Goal: Answer question/provide support

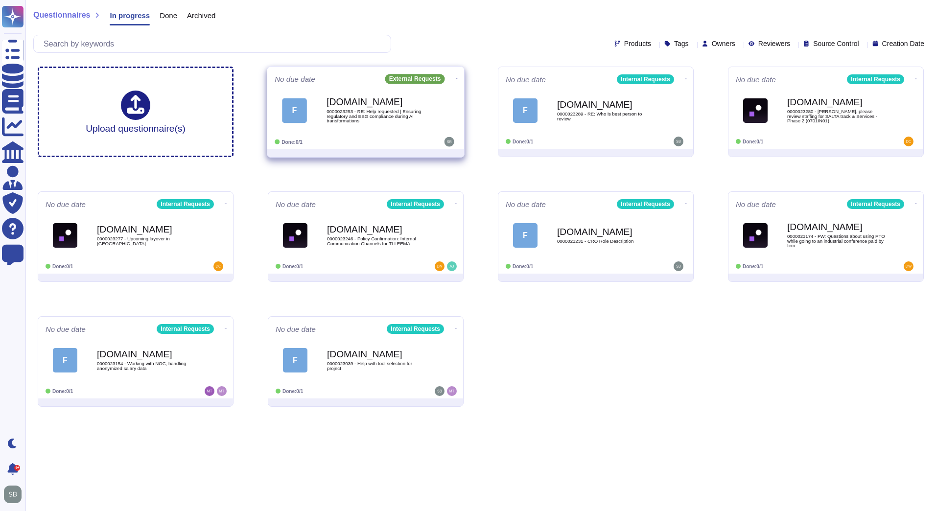
click at [366, 127] on div "[DOMAIN_NAME] 0000023293 - RE: Help requested | Ensuring regulatory and ESG com…" at bounding box center [375, 111] width 99 height 40
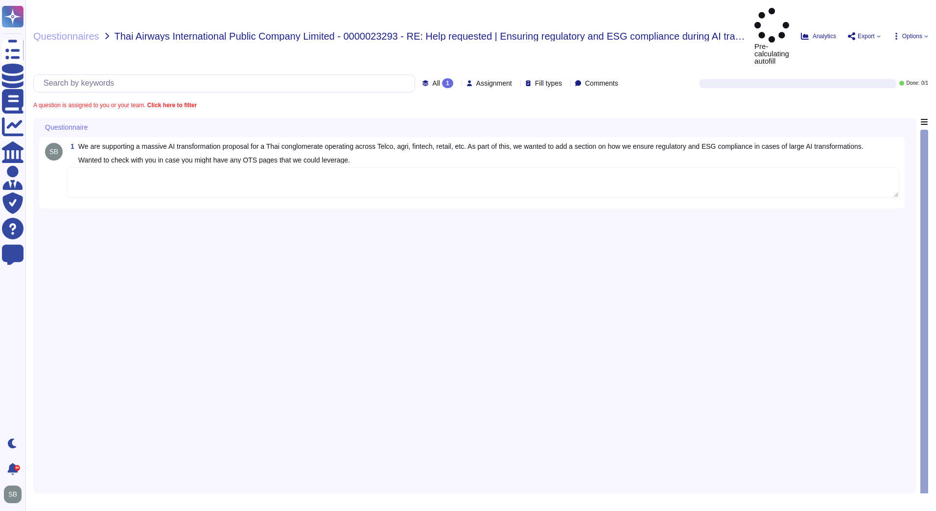
click at [181, 143] on div "1 We are supporting a massive AI transformation proposal for a Thai conglomerat…" at bounding box center [471, 173] width 853 height 60
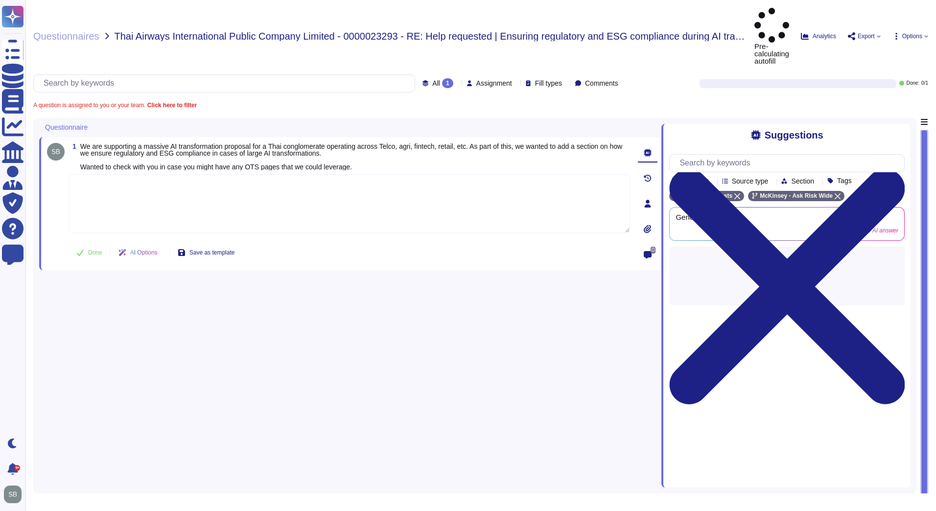
paste textarea "You may leverage the 2024 SIG Report, that provides an overview of the Firm's c…"
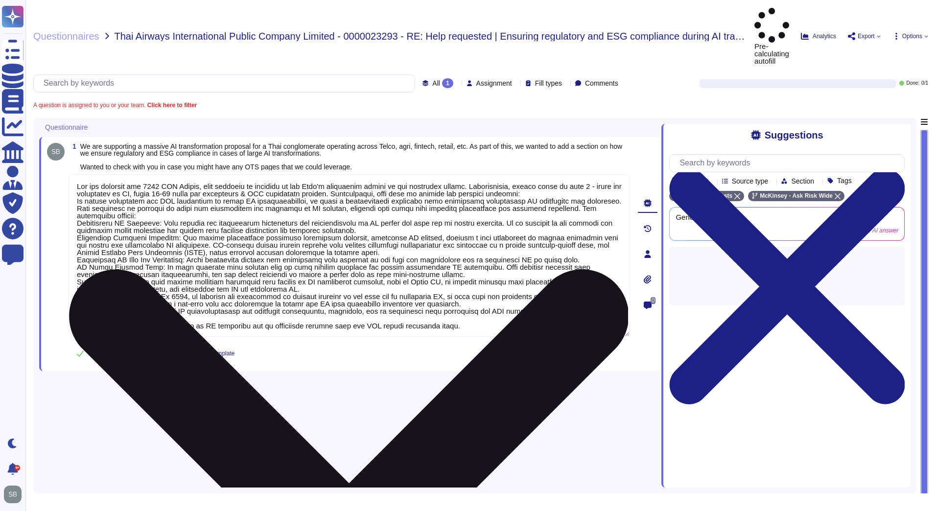
click at [428, 216] on textarea at bounding box center [349, 255] width 561 height 162
click at [163, 181] on textarea at bounding box center [349, 255] width 561 height 162
click at [551, 174] on textarea at bounding box center [349, 255] width 561 height 162
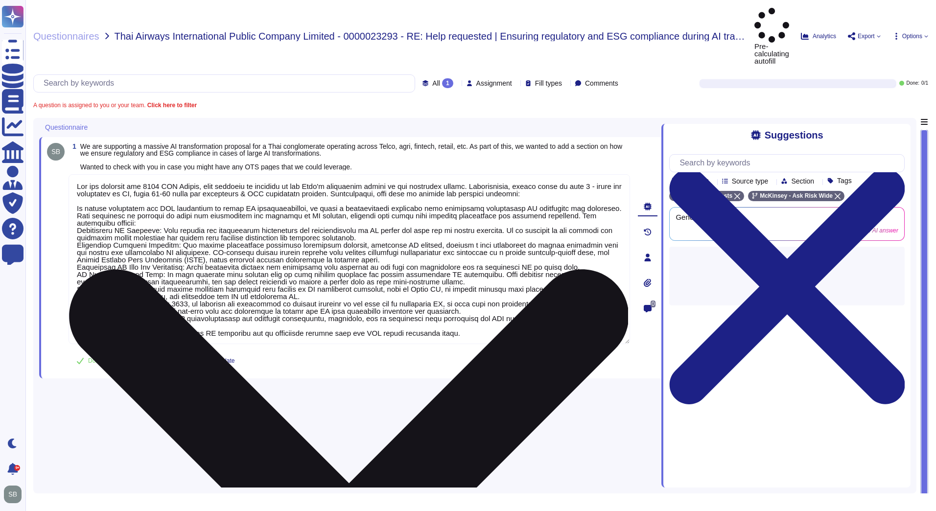
click at [165, 191] on textarea at bounding box center [349, 259] width 561 height 170
click at [155, 190] on textarea at bounding box center [349, 259] width 561 height 170
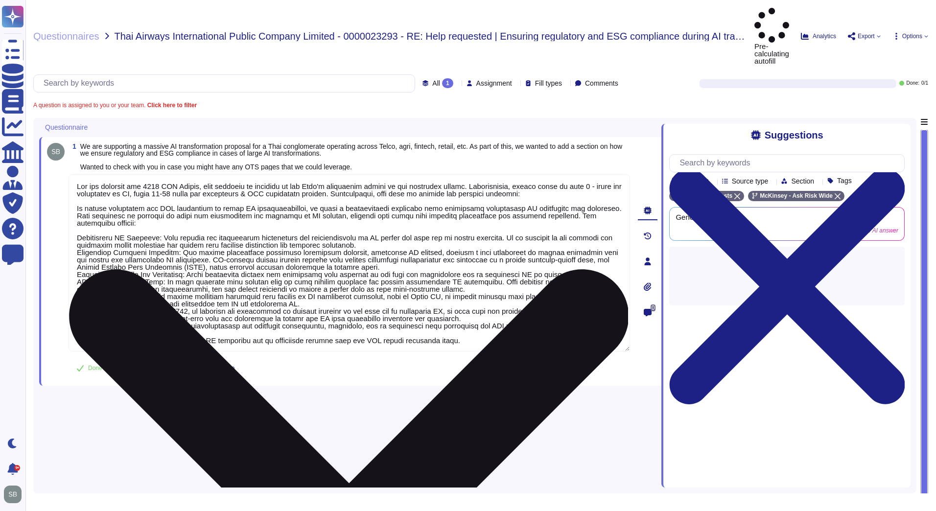
click at [80, 218] on textarea at bounding box center [349, 262] width 561 height 177
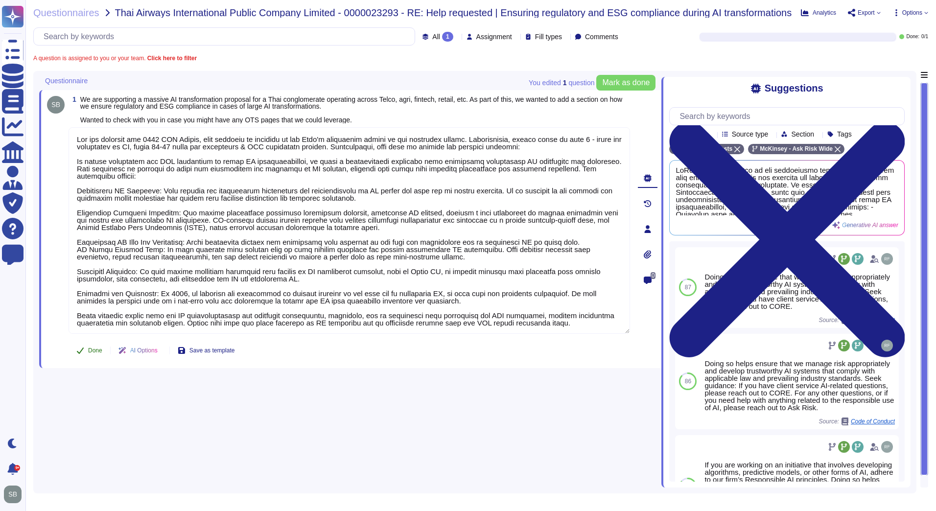
click at [93, 347] on span "Done" at bounding box center [95, 350] width 14 height 6
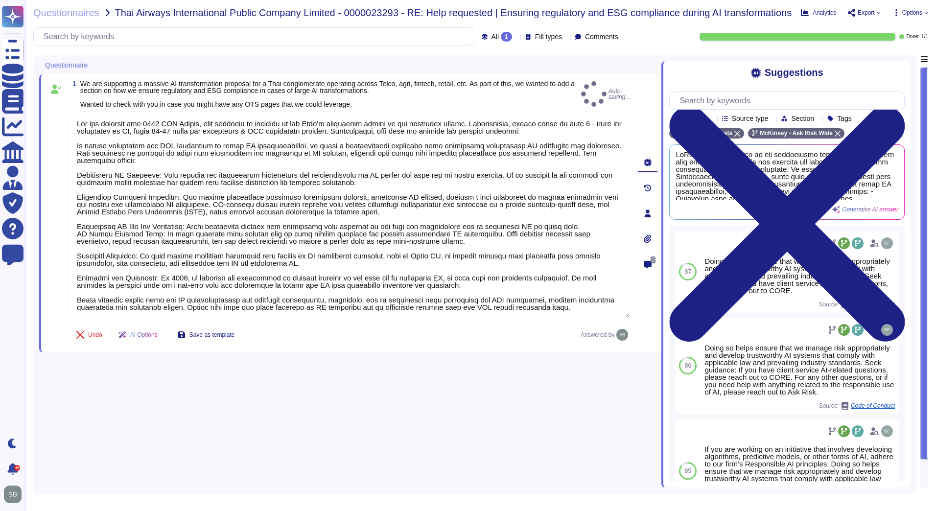
type textarea "You may leverage the 2024 SIG Report, that provides an overview of the Firm's c…"
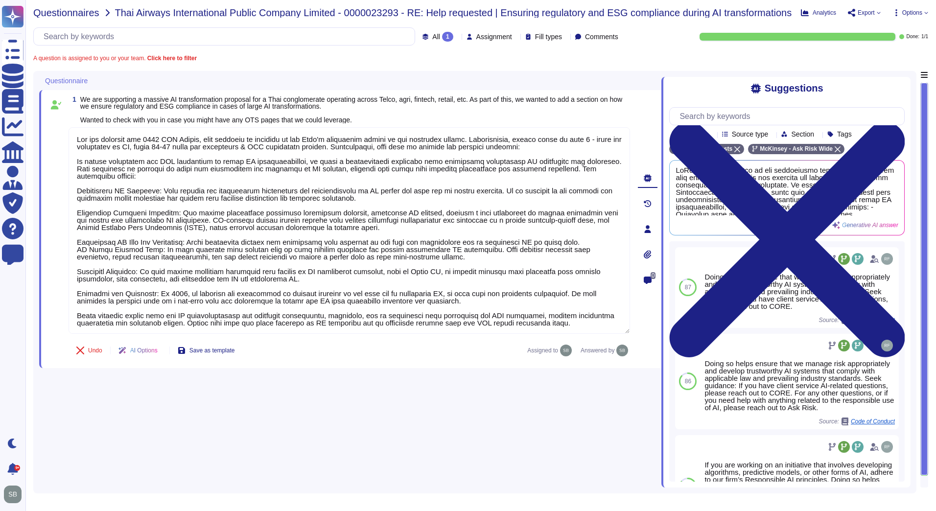
click at [74, 12] on span "Questionnaires" at bounding box center [66, 13] width 66 height 10
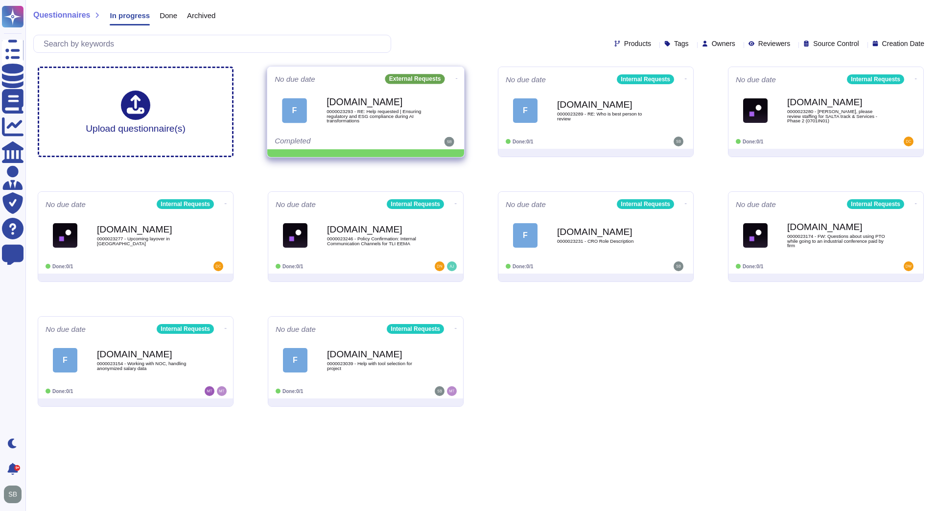
click at [456, 77] on icon at bounding box center [457, 78] width 2 height 2
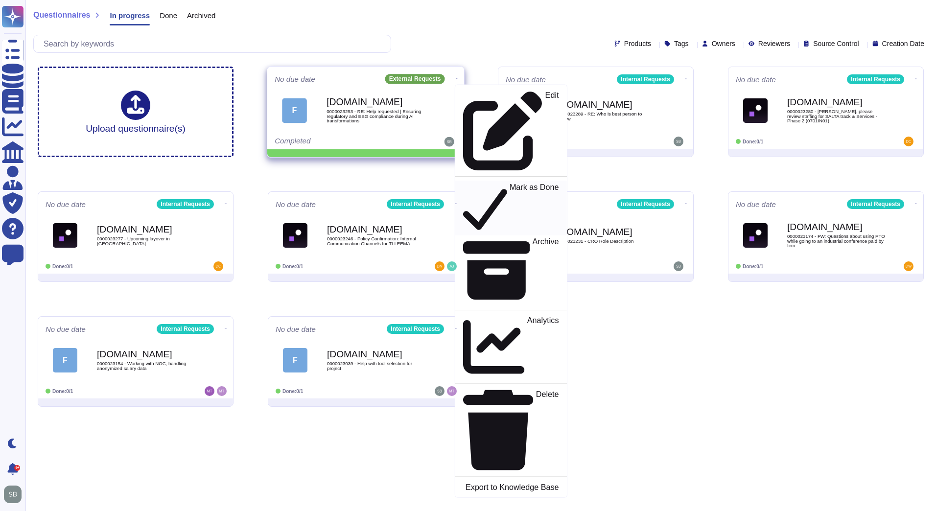
click at [509, 183] on p "Mark as Done" at bounding box center [533, 208] width 49 height 50
